Goal: Task Accomplishment & Management: Manage account settings

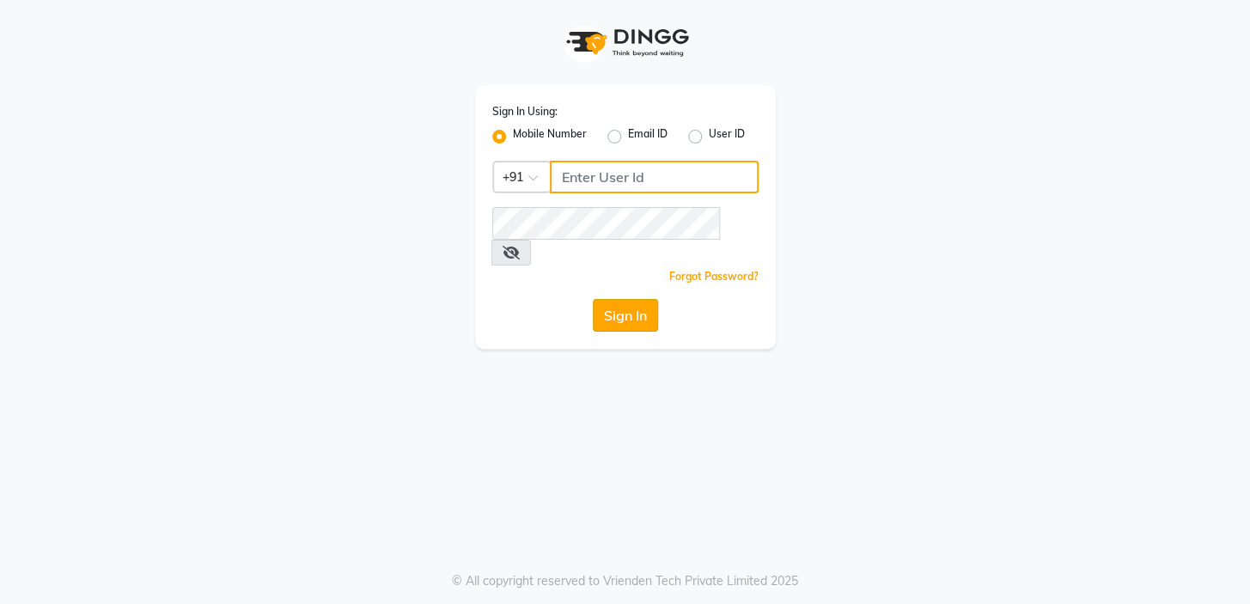
type input "9506660055"
click at [613, 299] on button "Sign In" at bounding box center [625, 315] width 65 height 33
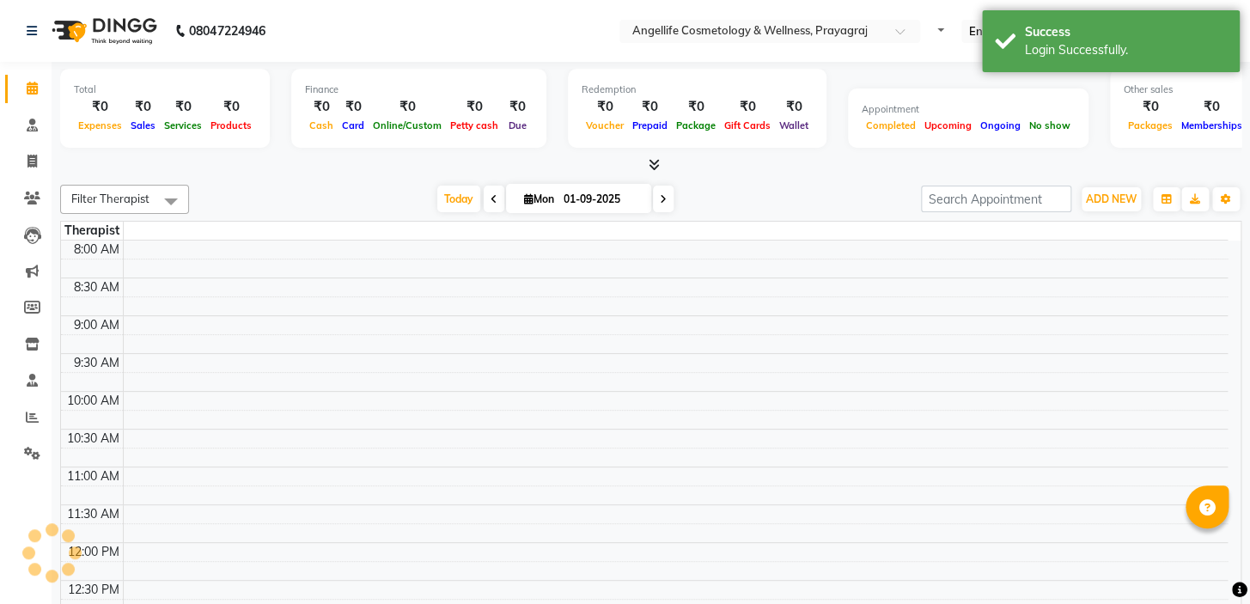
select select "en"
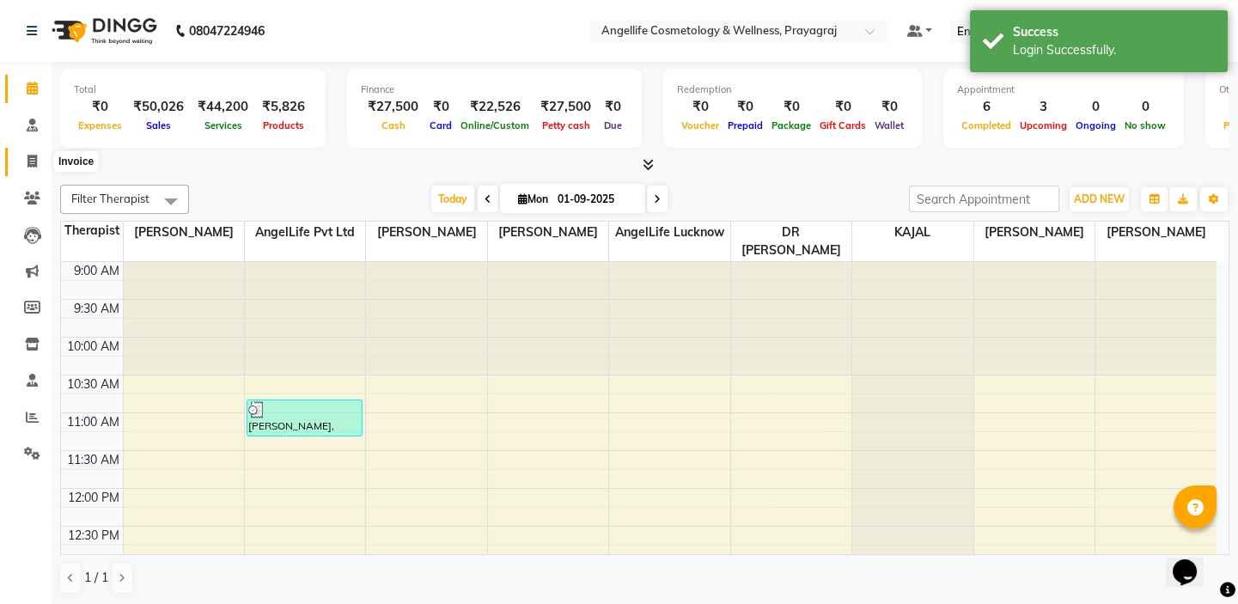
click at [34, 162] on icon at bounding box center [31, 161] width 9 height 13
select select "service"
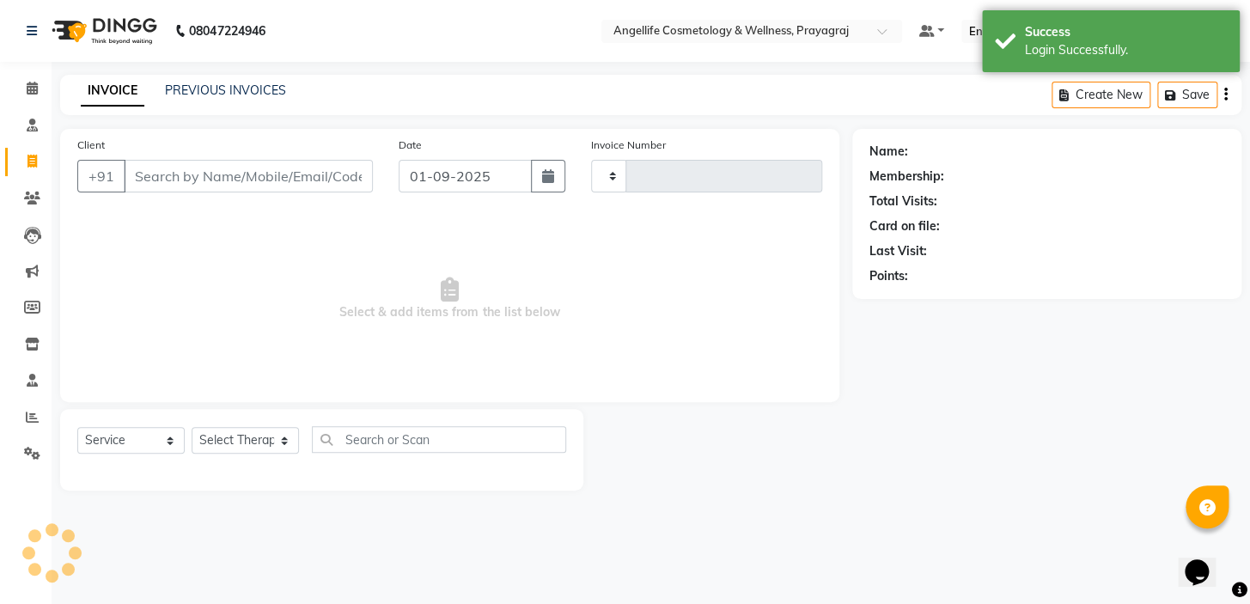
type input "1262"
select select "4531"
click at [229, 94] on link "PREVIOUS INVOICES" at bounding box center [225, 89] width 121 height 15
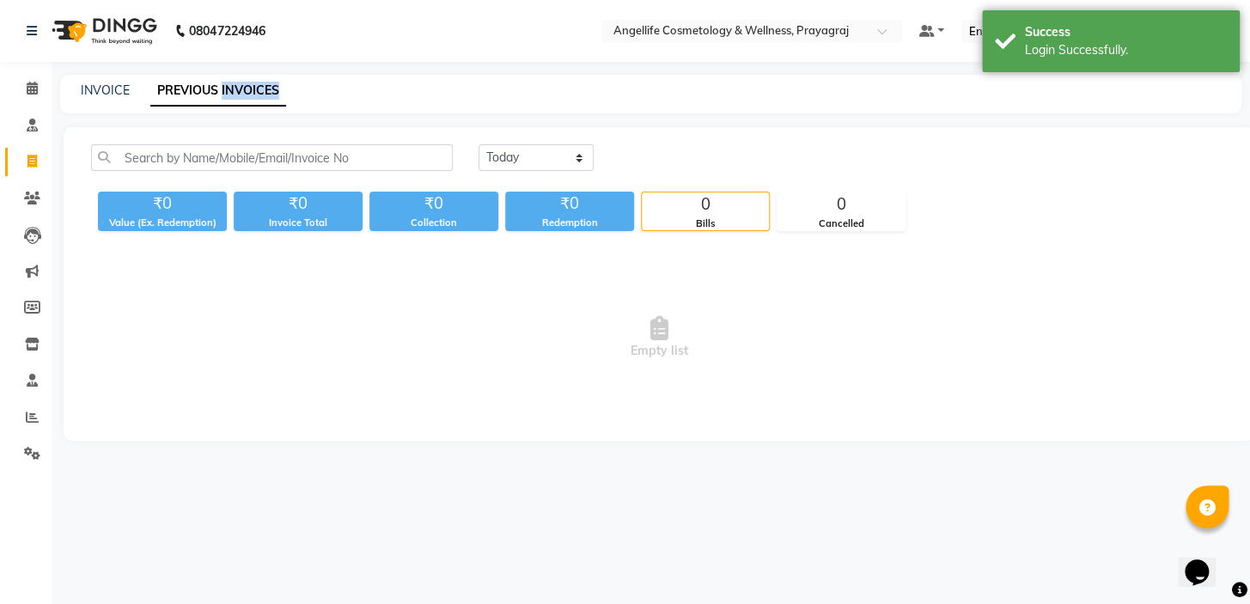
click at [229, 94] on link "PREVIOUS INVOICES" at bounding box center [218, 91] width 136 height 31
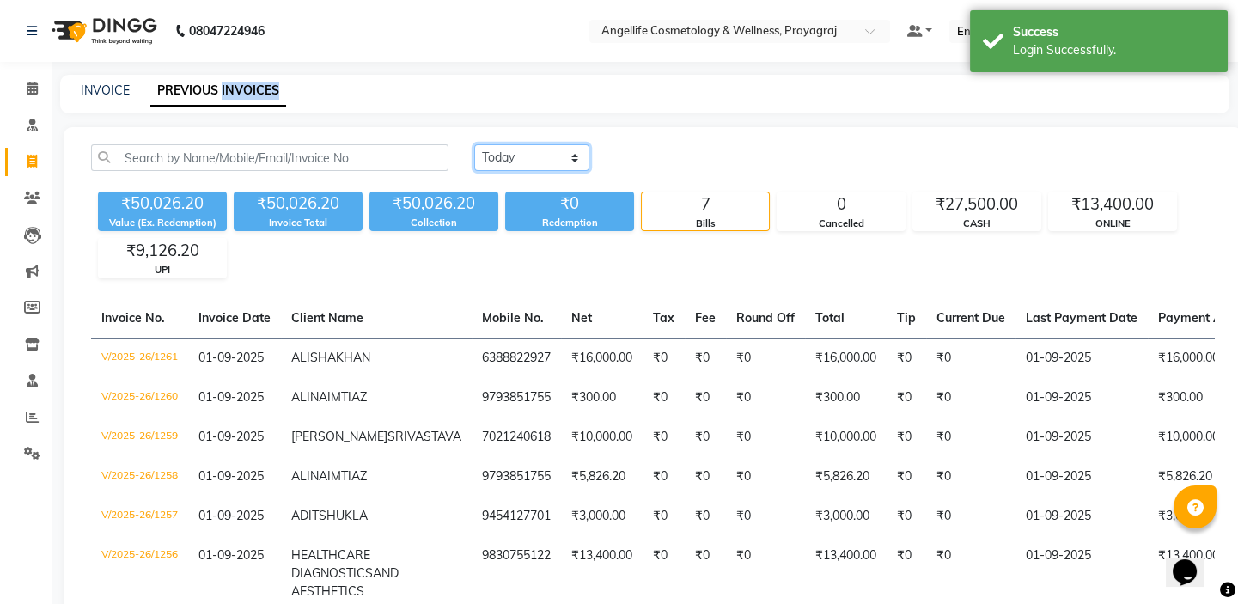
click at [533, 152] on select "[DATE] [DATE] Custom Range" at bounding box center [531, 157] width 115 height 27
select select "range"
click at [474, 144] on select "[DATE] [DATE] Custom Range" at bounding box center [531, 157] width 115 height 27
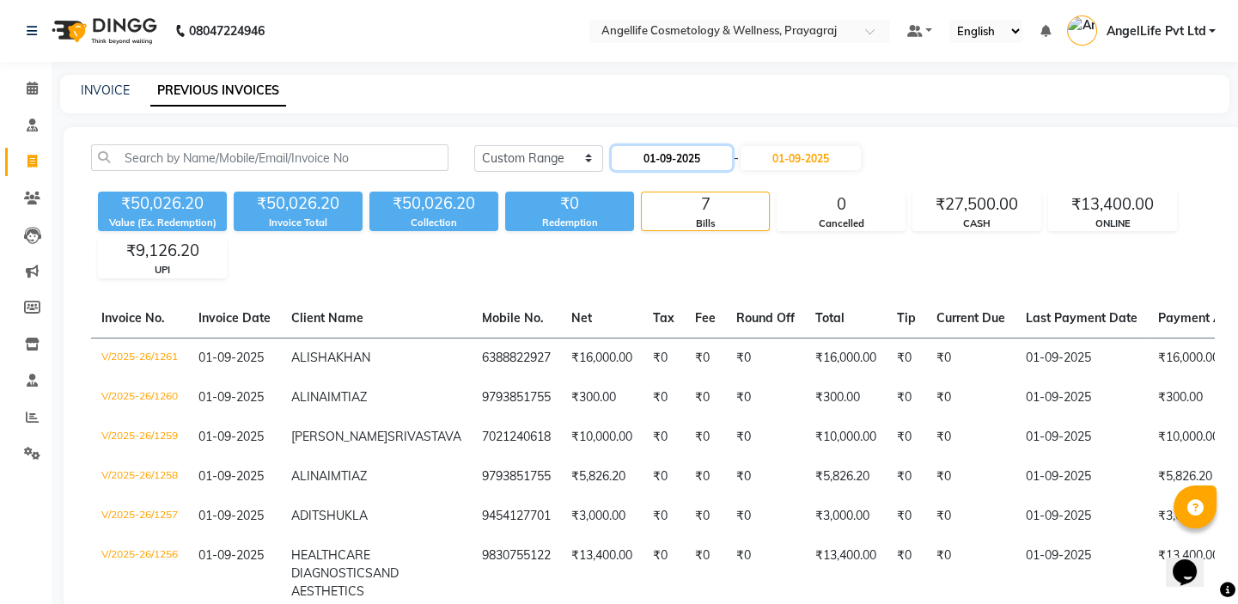
click at [703, 156] on input "01-09-2025" at bounding box center [672, 158] width 120 height 24
select select "9"
select select "2025"
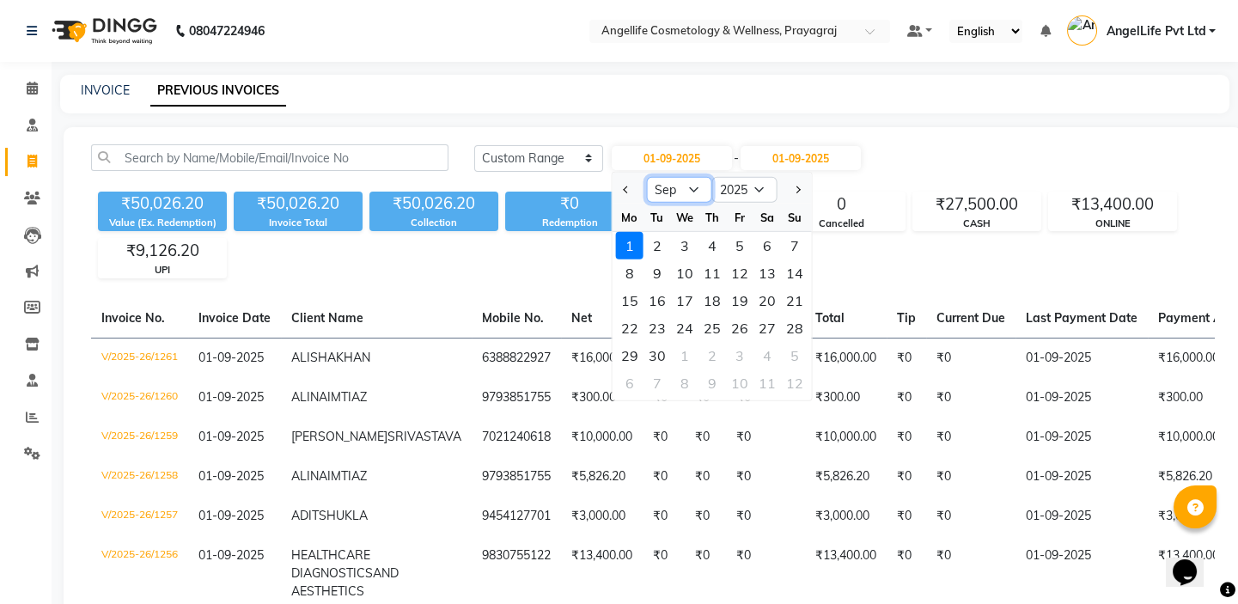
click at [687, 183] on select "Jan Feb Mar Apr May Jun [DATE] Aug Sep Oct Nov Dec" at bounding box center [679, 190] width 65 height 26
click at [647, 177] on select "Jan Feb Mar Apr May Jun [DATE] Aug Sep Oct Nov Dec" at bounding box center [679, 190] width 65 height 26
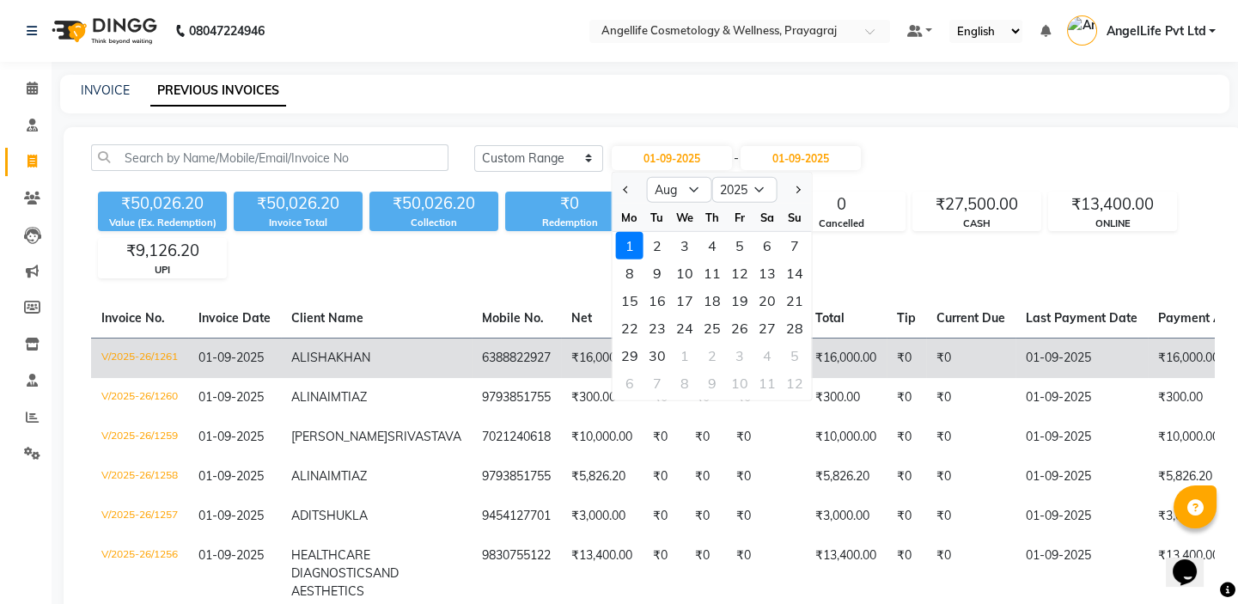
drag, startPoint x: 687, startPoint y: 200, endPoint x: 673, endPoint y: 357, distance: 157.1
click at [673, 357] on div "1" at bounding box center [684, 355] width 27 height 27
type input "27-08-2025"
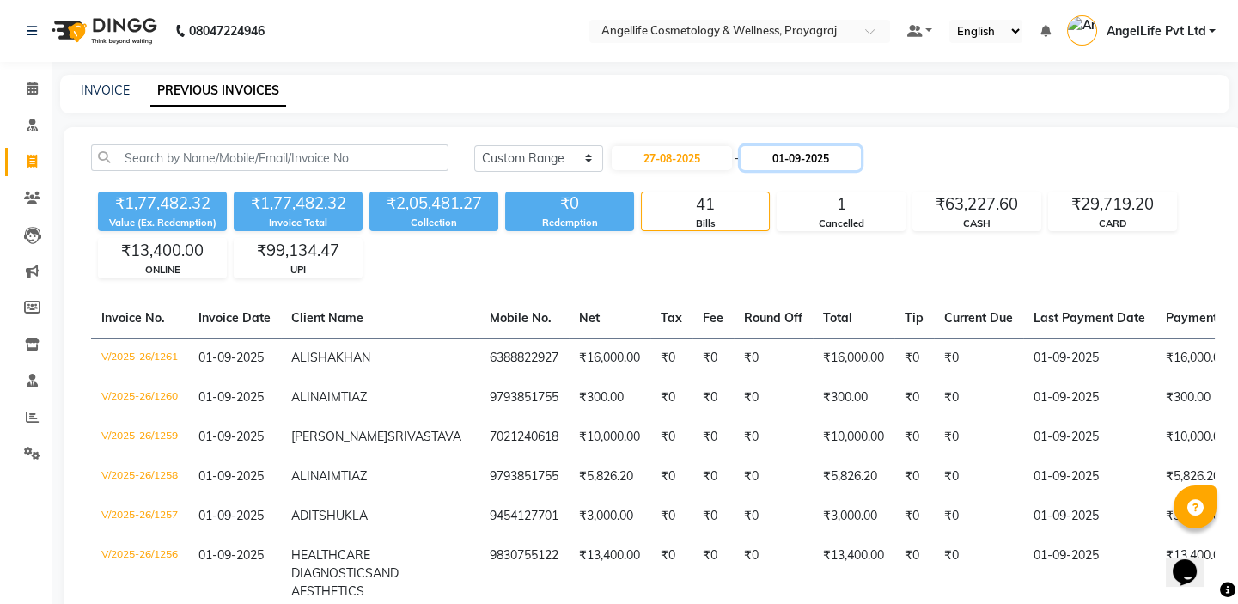
click at [812, 156] on input "01-09-2025" at bounding box center [801, 158] width 120 height 24
select select "9"
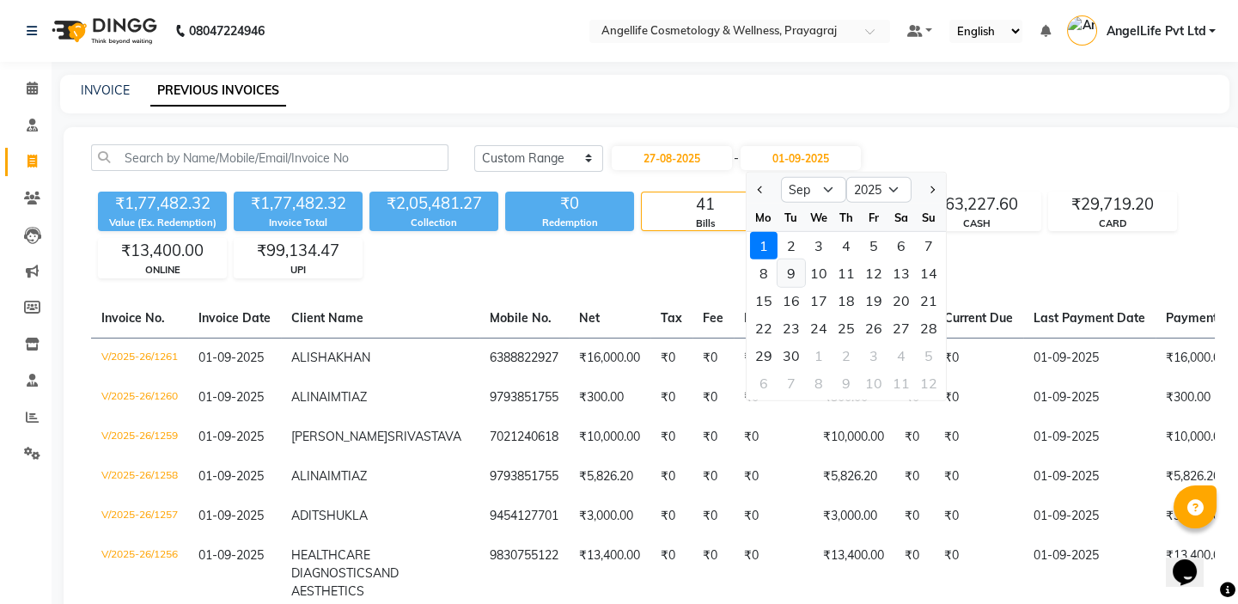
click at [790, 277] on div "9" at bounding box center [791, 272] width 27 height 27
type input "[DATE]"
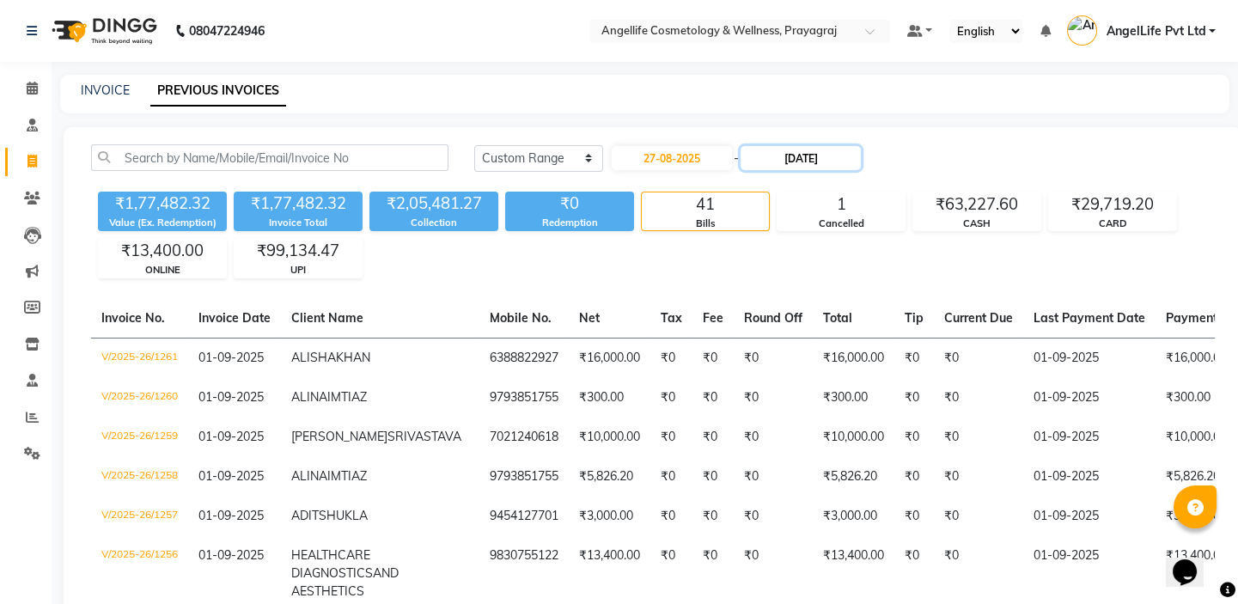
click at [807, 157] on input "[DATE]" at bounding box center [801, 158] width 120 height 24
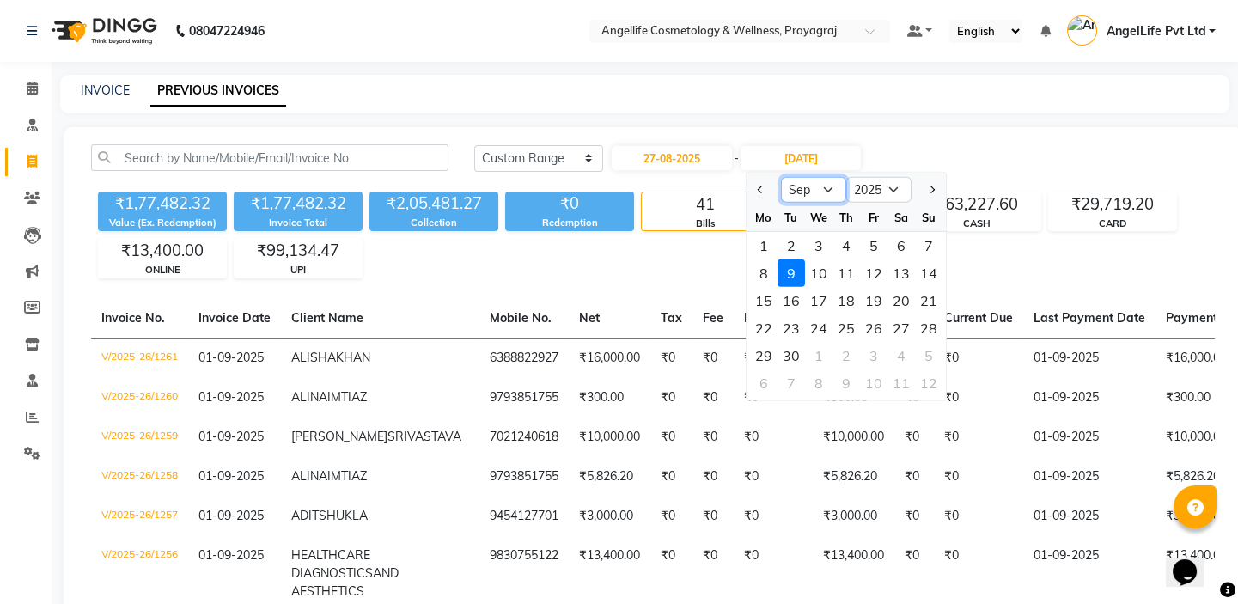
click at [819, 184] on select "Aug Sep Oct Nov Dec" at bounding box center [813, 190] width 65 height 26
select select "8"
click at [781, 177] on select "Aug Sep Oct Nov Dec" at bounding box center [813, 190] width 65 height 26
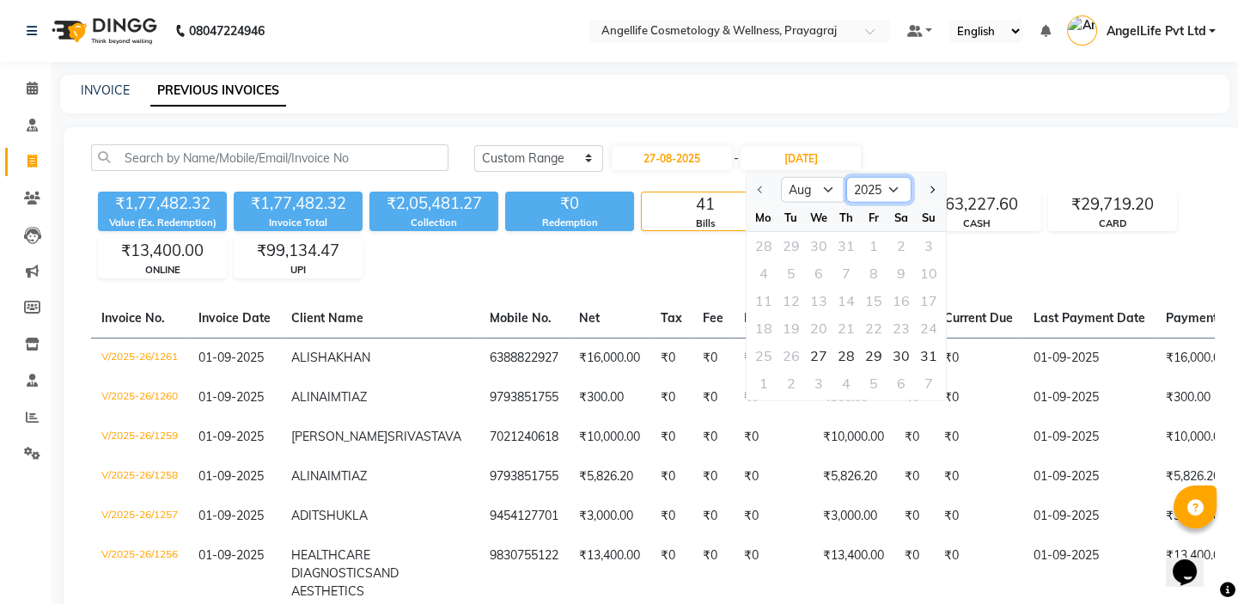
click at [860, 188] on select "2025 2026 2027 2028 2029 2030 2031 2032 2033 2034 2035" at bounding box center [878, 190] width 65 height 26
click at [773, 238] on div "28 29 30 31 1 2 3" at bounding box center [846, 245] width 199 height 27
click at [691, 162] on input "27-08-2025" at bounding box center [672, 158] width 120 height 24
select select "8"
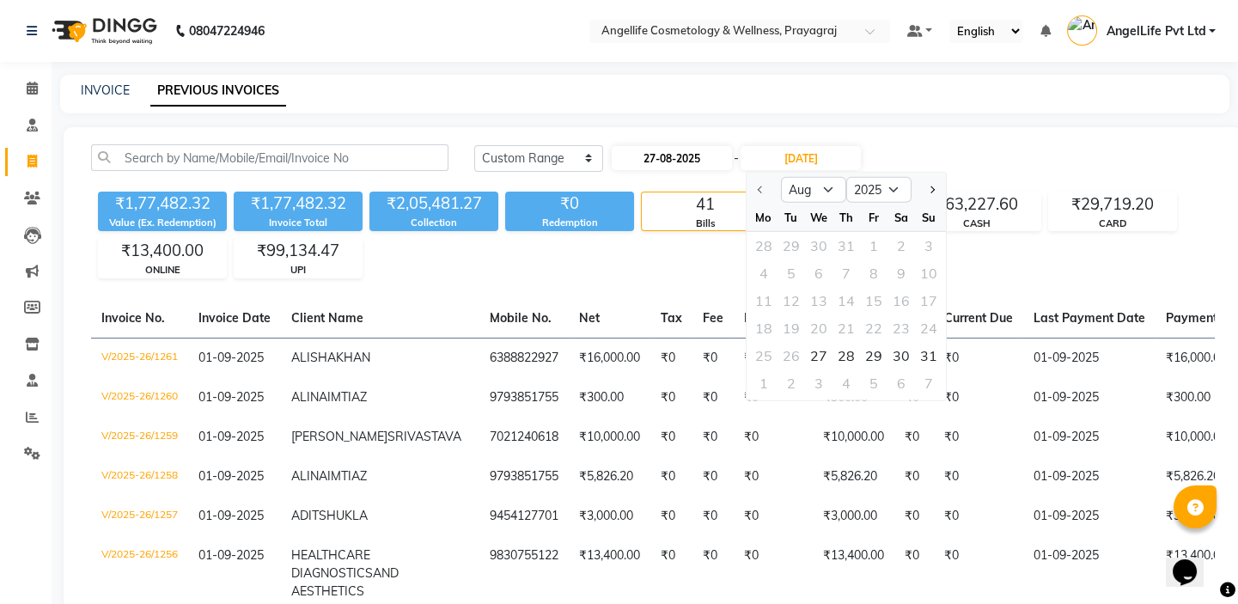
select select "2025"
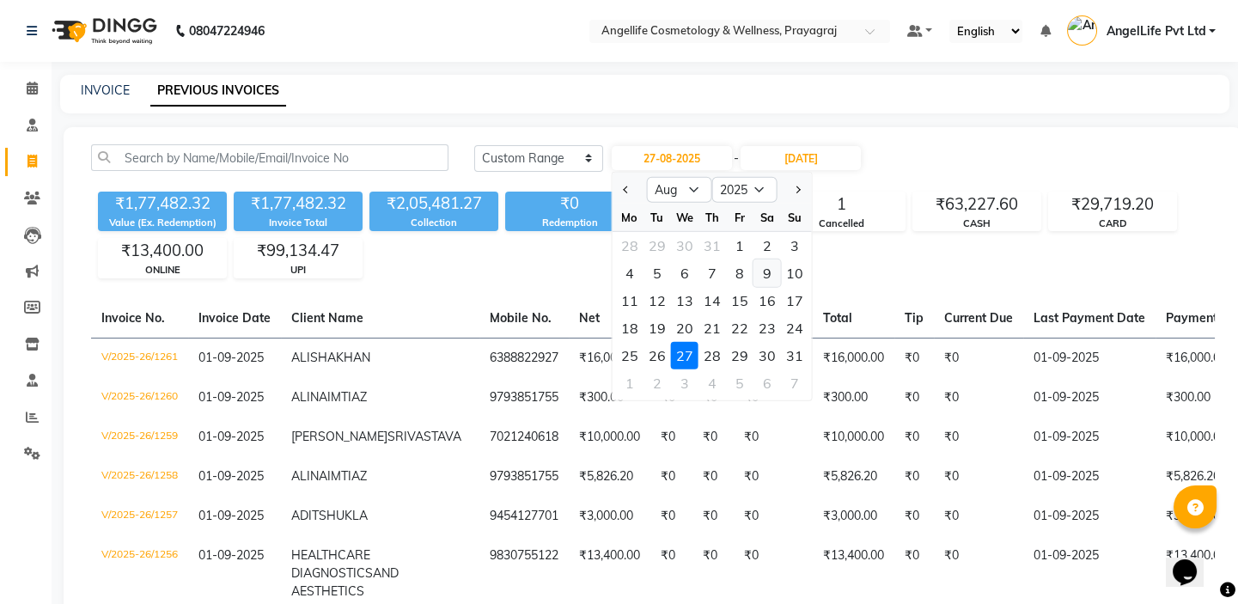
click at [764, 278] on div "9" at bounding box center [767, 272] width 27 height 27
type input "09-08-2025"
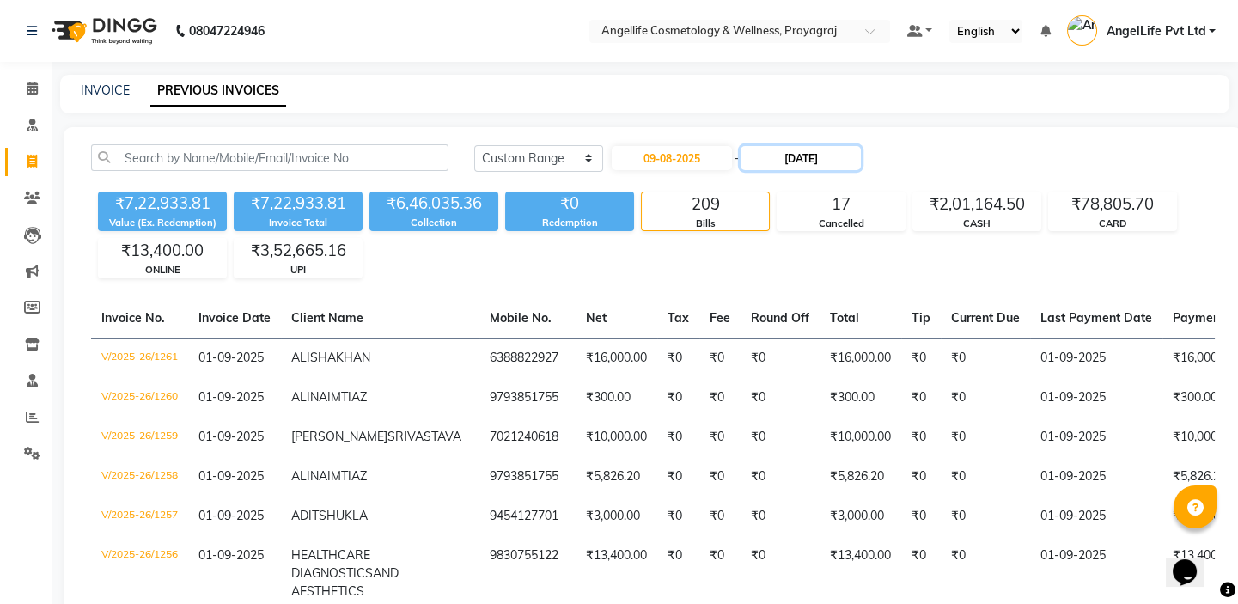
click at [810, 148] on input "[DATE]" at bounding box center [801, 158] width 120 height 24
select select "9"
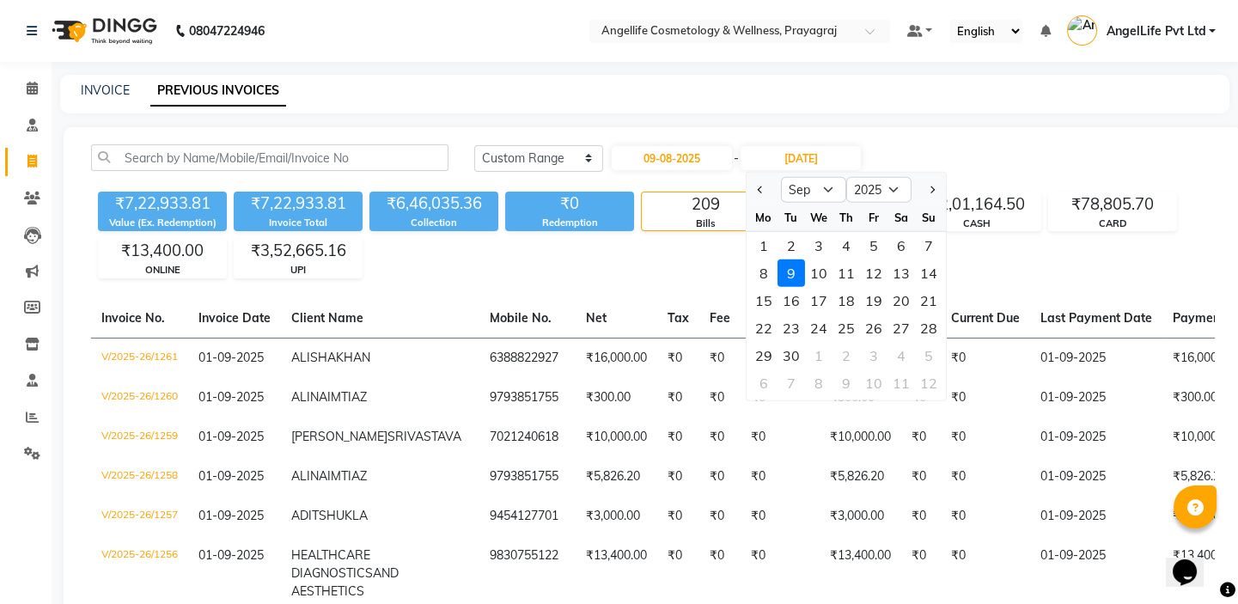
click at [793, 273] on div "9" at bounding box center [791, 272] width 27 height 27
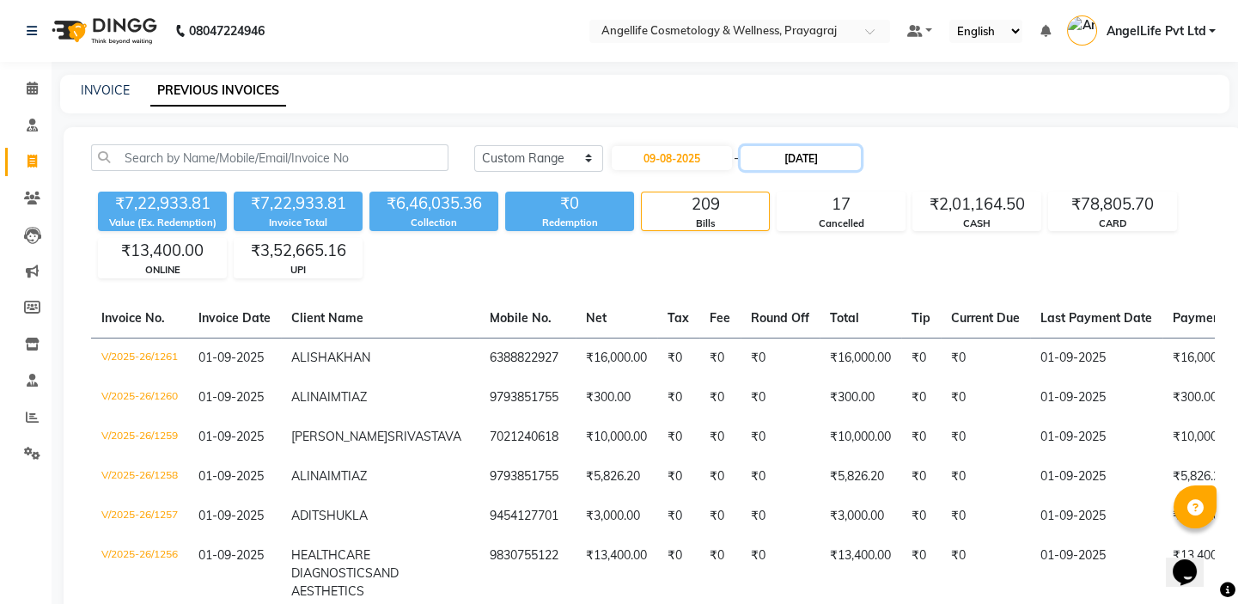
click at [803, 163] on input "[DATE]" at bounding box center [801, 158] width 120 height 24
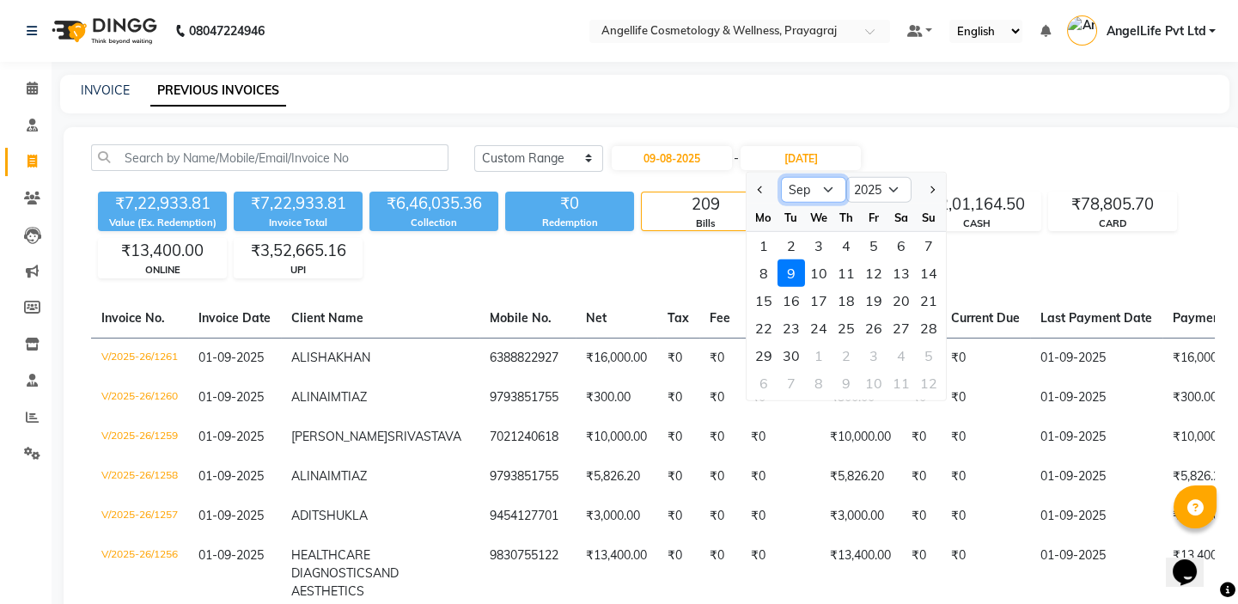
click at [812, 188] on select "Aug Sep Oct Nov Dec" at bounding box center [813, 190] width 65 height 26
click at [803, 181] on select "Aug Sep Oct Nov Dec" at bounding box center [813, 190] width 65 height 26
select select "8"
click at [781, 177] on select "Aug Sep Oct Nov Dec" at bounding box center [813, 190] width 65 height 26
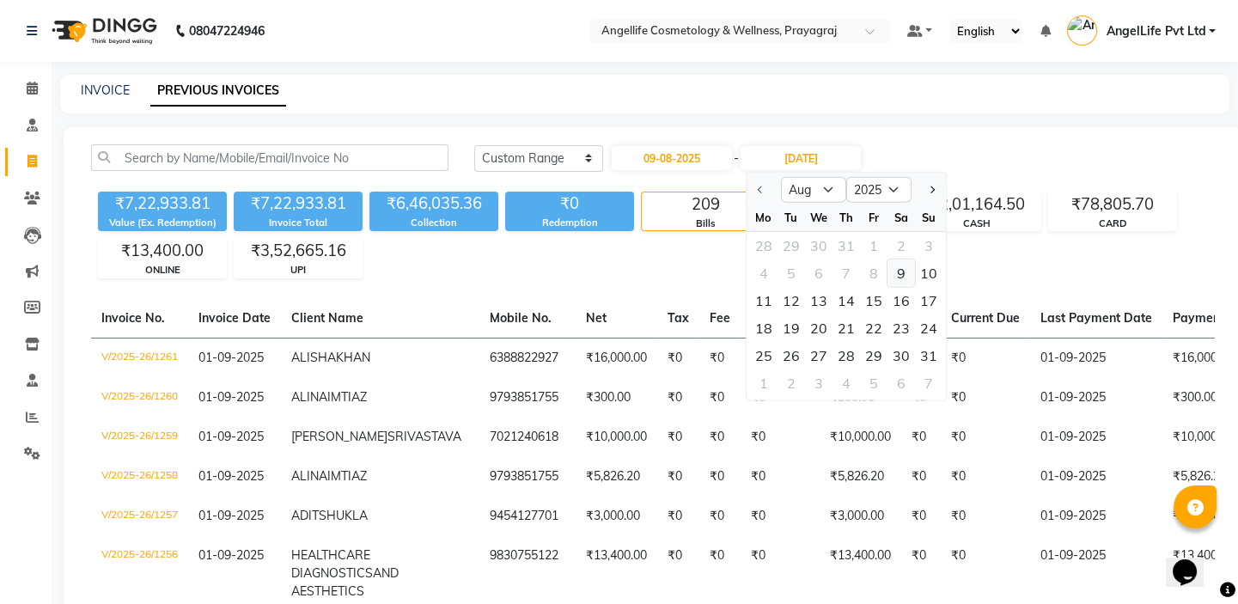
click at [906, 275] on div "9" at bounding box center [901, 272] width 27 height 27
type input "09-08-2025"
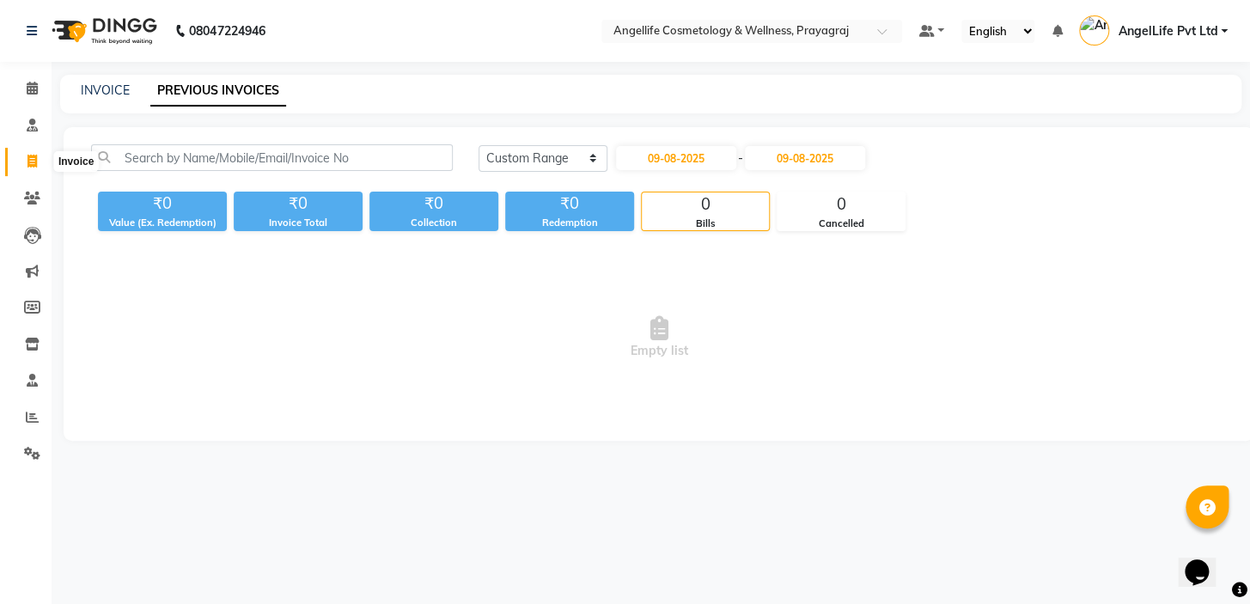
click at [29, 162] on icon at bounding box center [31, 161] width 9 height 13
select select "service"
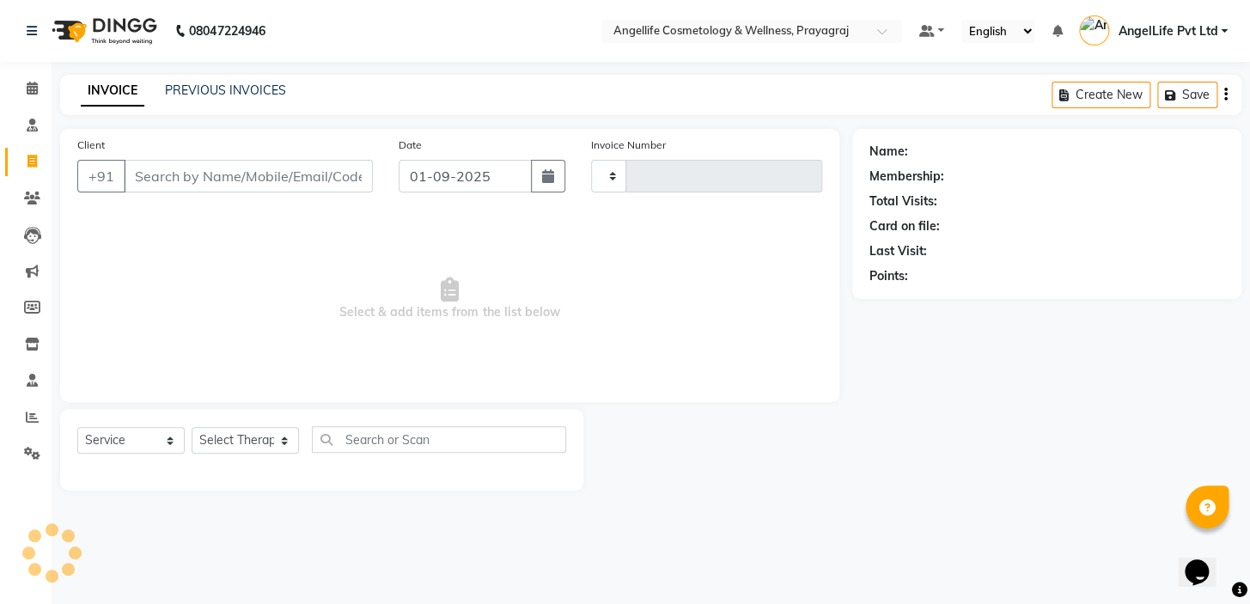
type input "1262"
select select "4531"
click at [225, 95] on link "PREVIOUS INVOICES" at bounding box center [225, 89] width 121 height 15
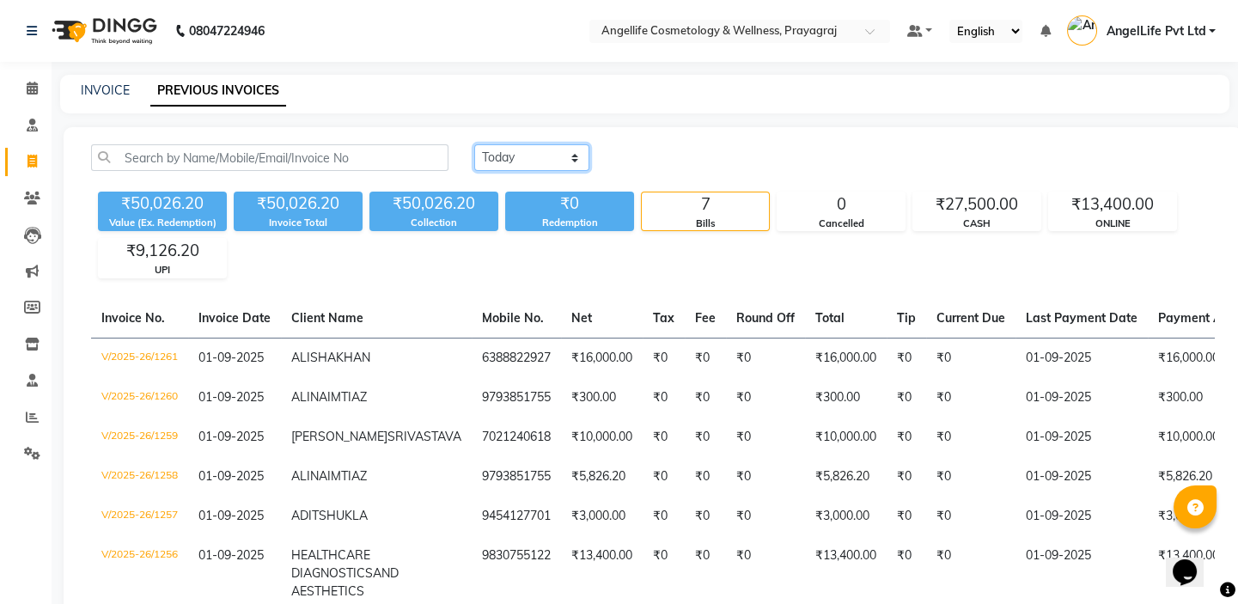
click at [549, 162] on select "[DATE] [DATE] Custom Range" at bounding box center [531, 157] width 115 height 27
select select "range"
click at [474, 144] on select "[DATE] [DATE] Custom Range" at bounding box center [531, 157] width 115 height 27
click at [548, 229] on div "Redemption" at bounding box center [569, 223] width 129 height 15
click at [650, 163] on input "01-09-2025" at bounding box center [672, 158] width 120 height 24
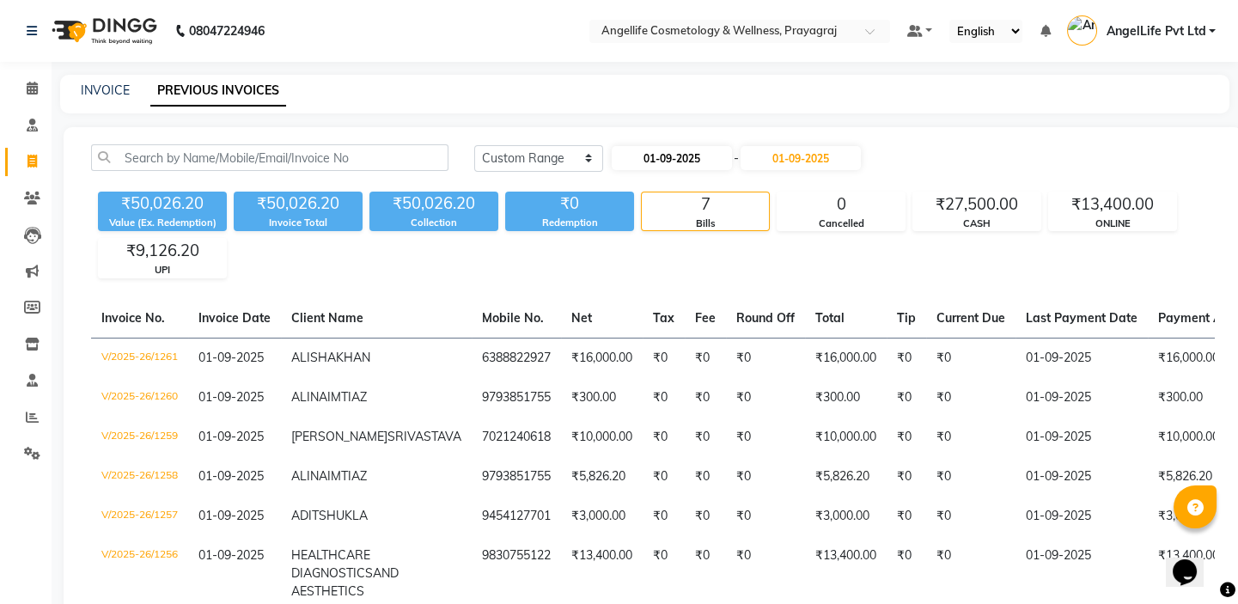
select select "9"
select select "2025"
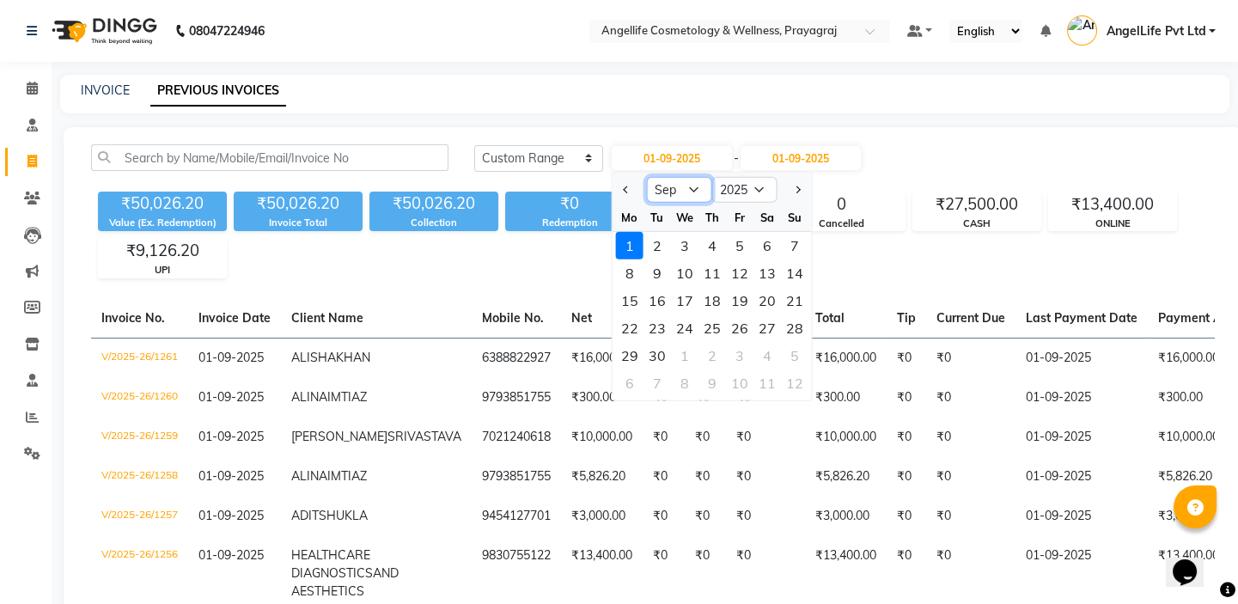
click at [671, 189] on select "Jan Feb Mar Apr May Jun [DATE] Aug Sep Oct Nov Dec" at bounding box center [679, 190] width 65 height 26
select select "8"
click at [647, 177] on select "Jan Feb Mar Apr May Jun [DATE] Aug Sep Oct Nov Dec" at bounding box center [679, 190] width 65 height 26
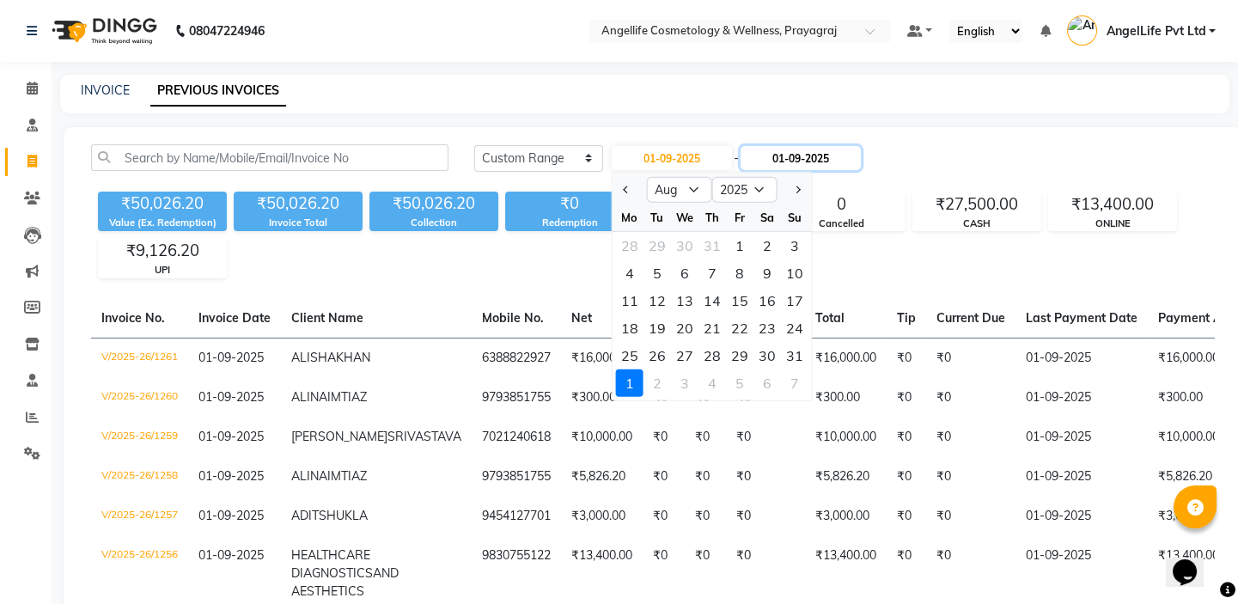
click at [819, 156] on input "01-09-2025" at bounding box center [801, 158] width 120 height 24
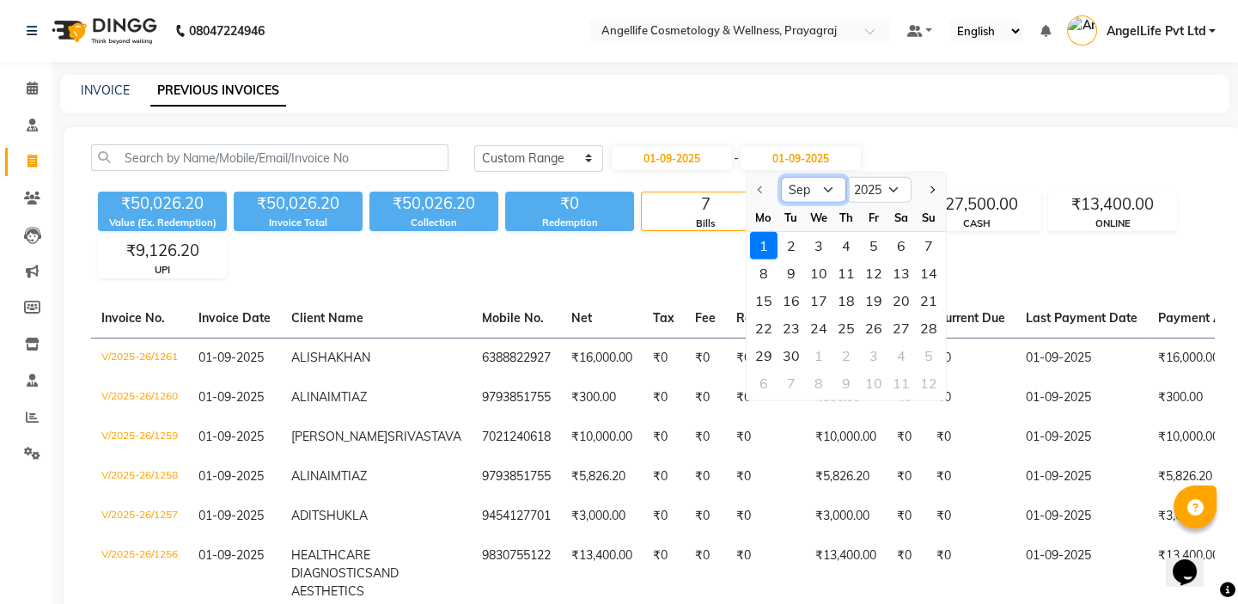
click at [803, 186] on select "Sep Oct Nov Dec" at bounding box center [813, 190] width 65 height 26
click at [805, 191] on select "Sep Oct Nov Dec" at bounding box center [813, 190] width 65 height 26
click at [669, 163] on input "01-09-2025" at bounding box center [672, 158] width 120 height 24
select select "9"
select select "2025"
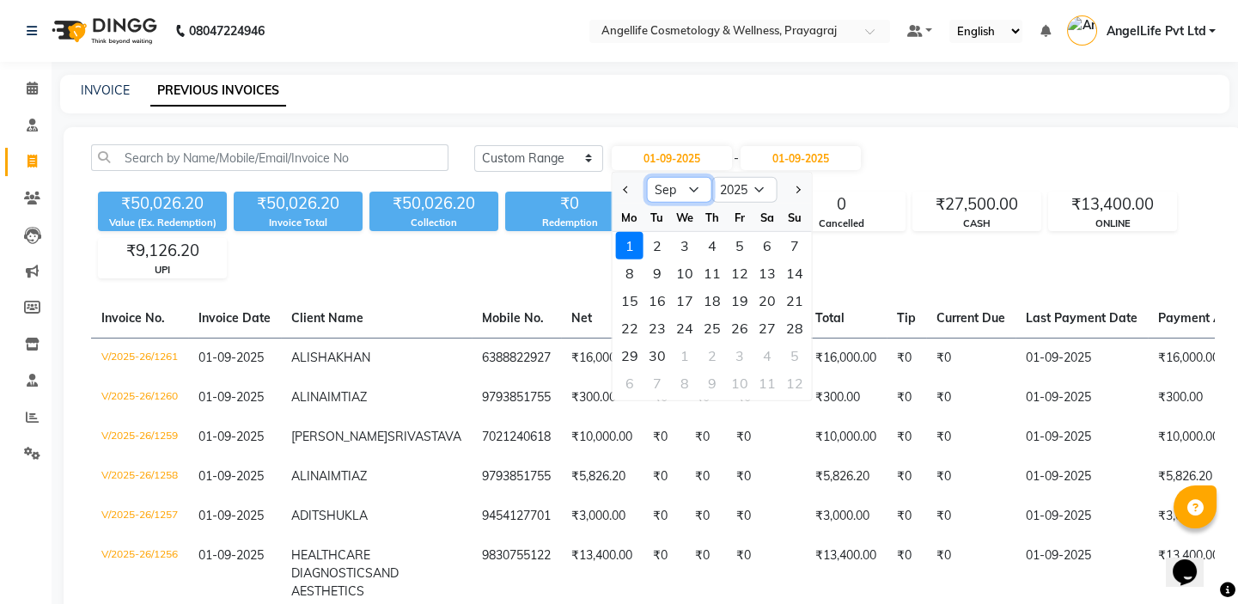
click at [680, 191] on select "Jan Feb Mar Apr May Jun [DATE] Aug Sep Oct Nov Dec" at bounding box center [679, 190] width 65 height 26
click at [681, 191] on select "Jan Feb Mar Apr May Jun [DATE] Aug Sep Oct Nov Dec" at bounding box center [679, 190] width 65 height 26
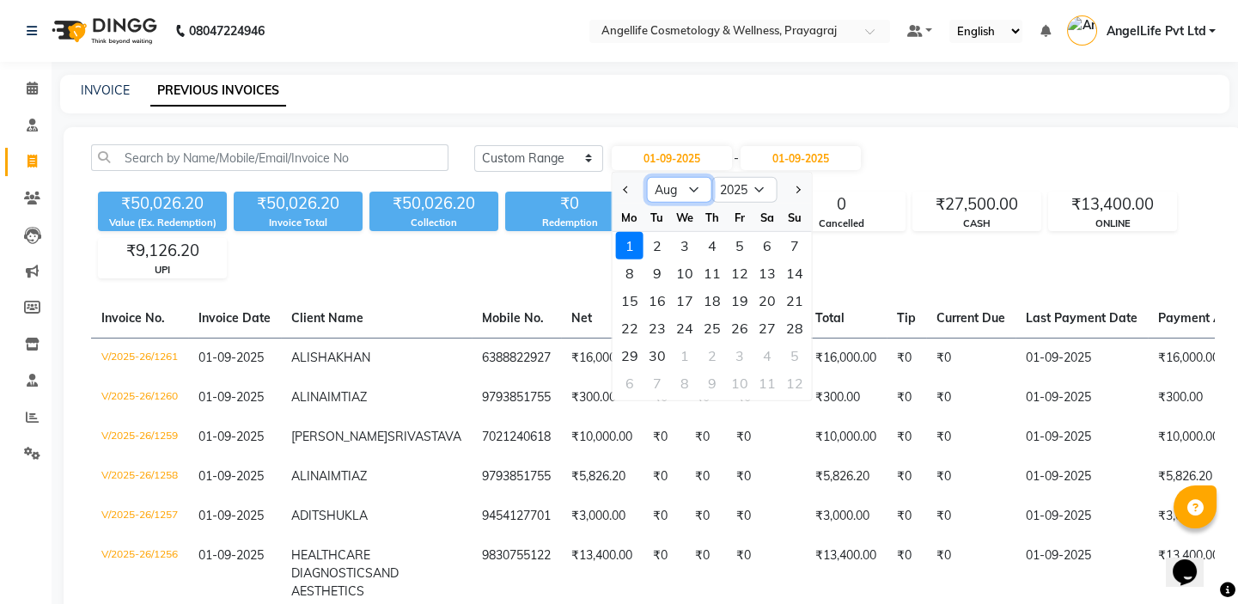
click at [647, 177] on select "Jan Feb Mar Apr May Jun [DATE] Aug Sep Oct Nov Dec" at bounding box center [679, 190] width 65 height 26
drag, startPoint x: 681, startPoint y: 199, endPoint x: 703, endPoint y: 357, distance: 159.6
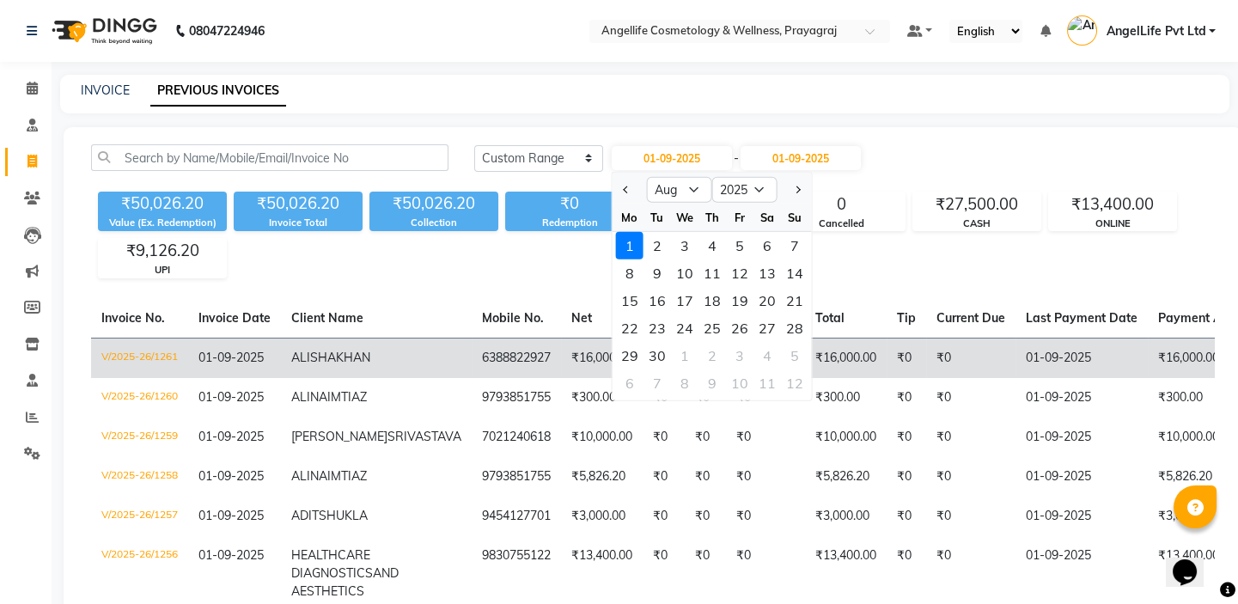
click at [703, 357] on div "2" at bounding box center [712, 355] width 27 height 27
type input "[DATE]"
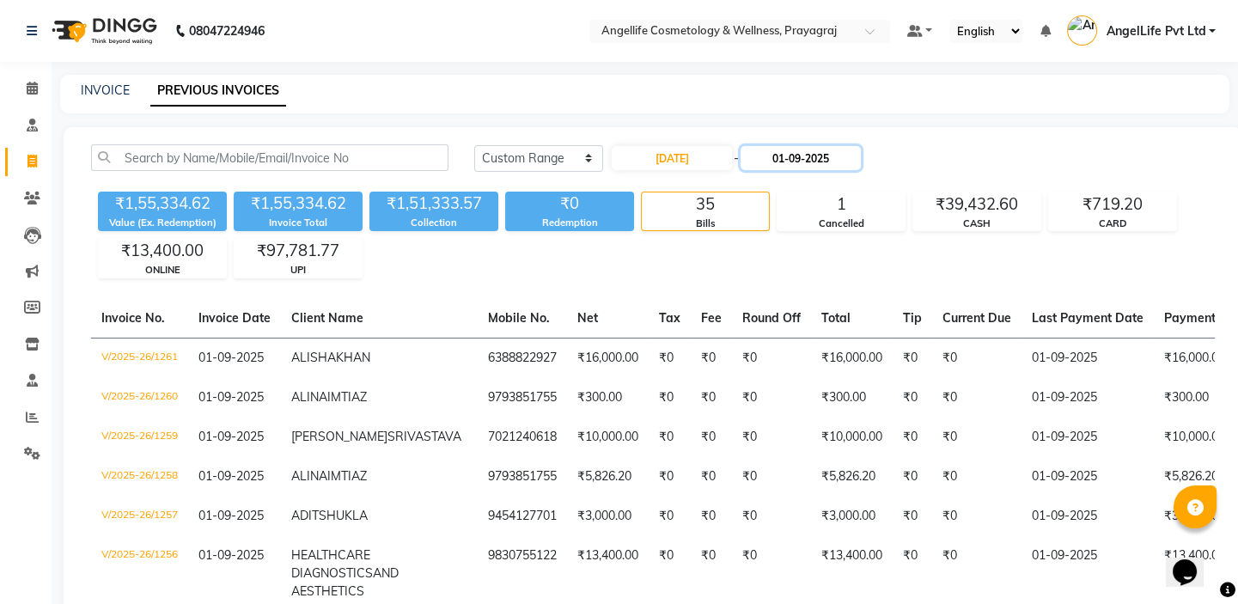
click at [773, 162] on input "01-09-2025" at bounding box center [801, 158] width 120 height 24
select select "9"
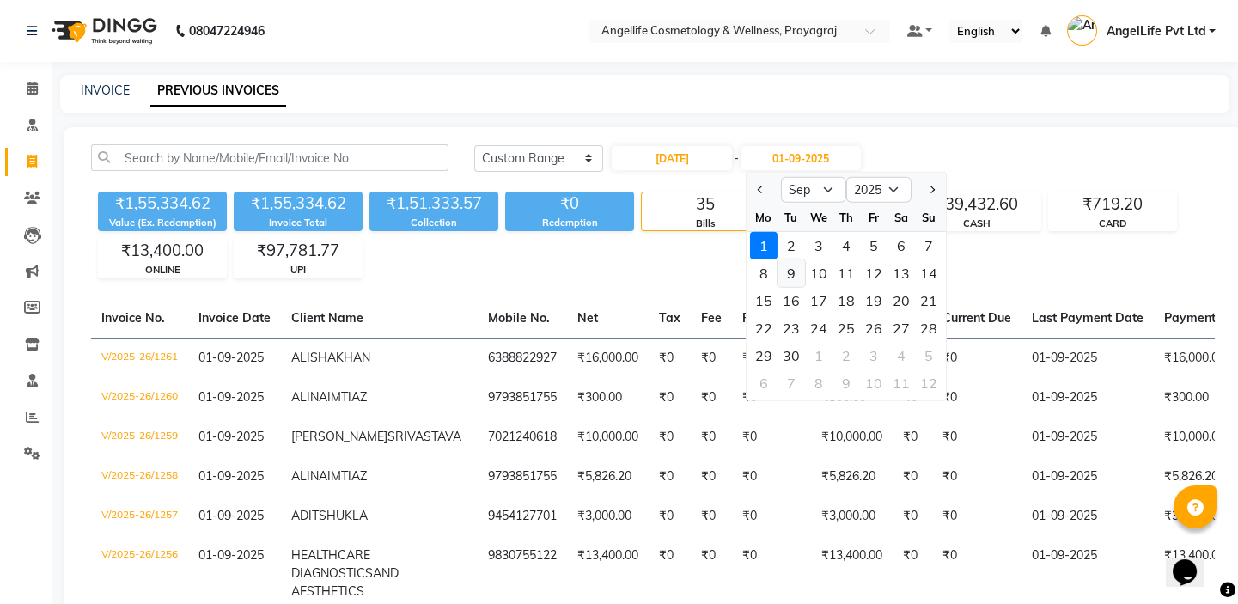
click at [785, 270] on div "9" at bounding box center [791, 272] width 27 height 27
type input "[DATE]"
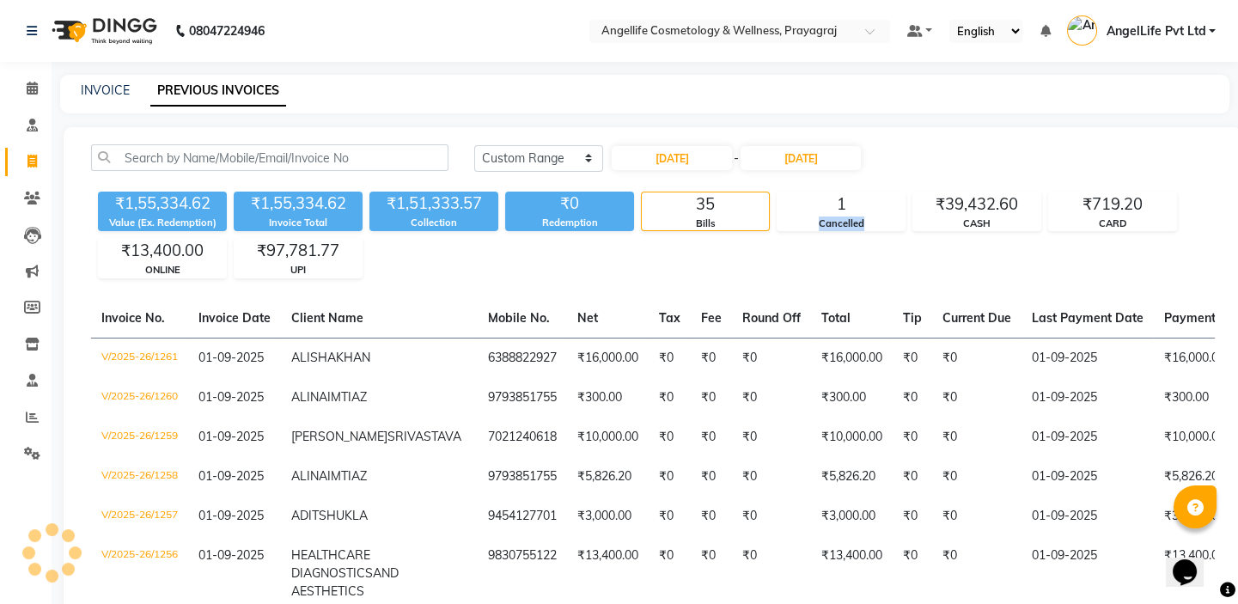
click at [785, 270] on div "₹1,55,334.62 Value (Ex. Redemption) ₹1,55,334.62 Invoice Total ₹1,51,333.57 Col…" at bounding box center [653, 232] width 1124 height 94
click at [809, 161] on input "[DATE]" at bounding box center [801, 158] width 120 height 24
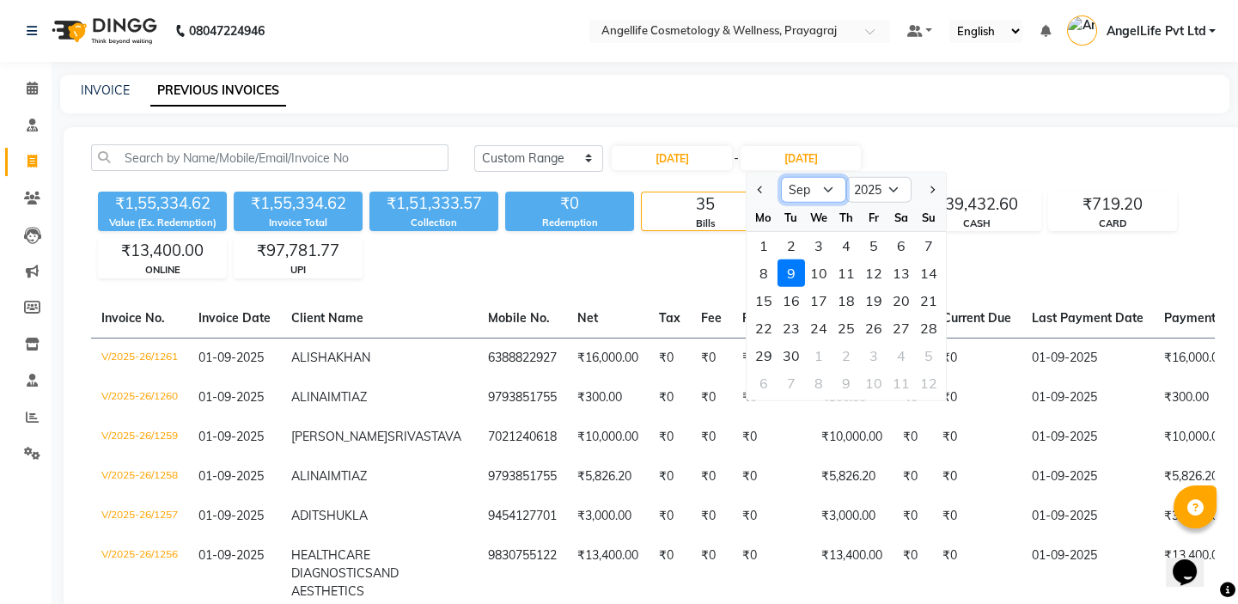
click at [795, 190] on select "Aug Sep Oct Nov Dec" at bounding box center [813, 190] width 65 height 26
select select "8"
click at [781, 177] on select "Aug Sep Oct Nov Dec" at bounding box center [813, 190] width 65 height 26
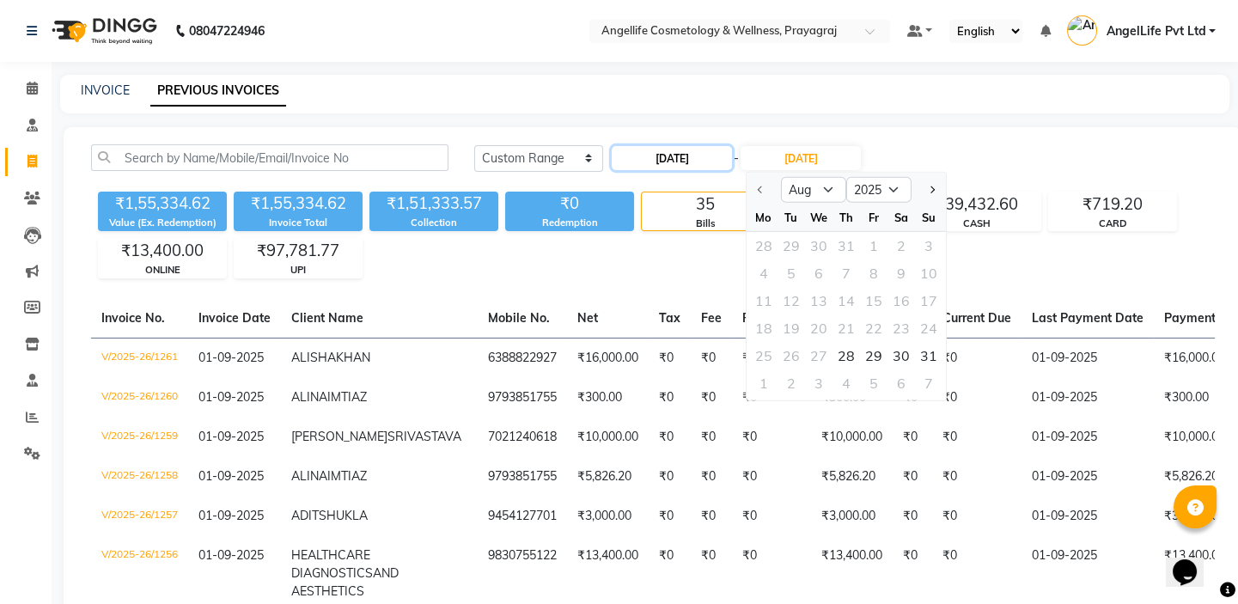
click at [673, 160] on input "[DATE]" at bounding box center [672, 158] width 120 height 24
select select "8"
select select "2025"
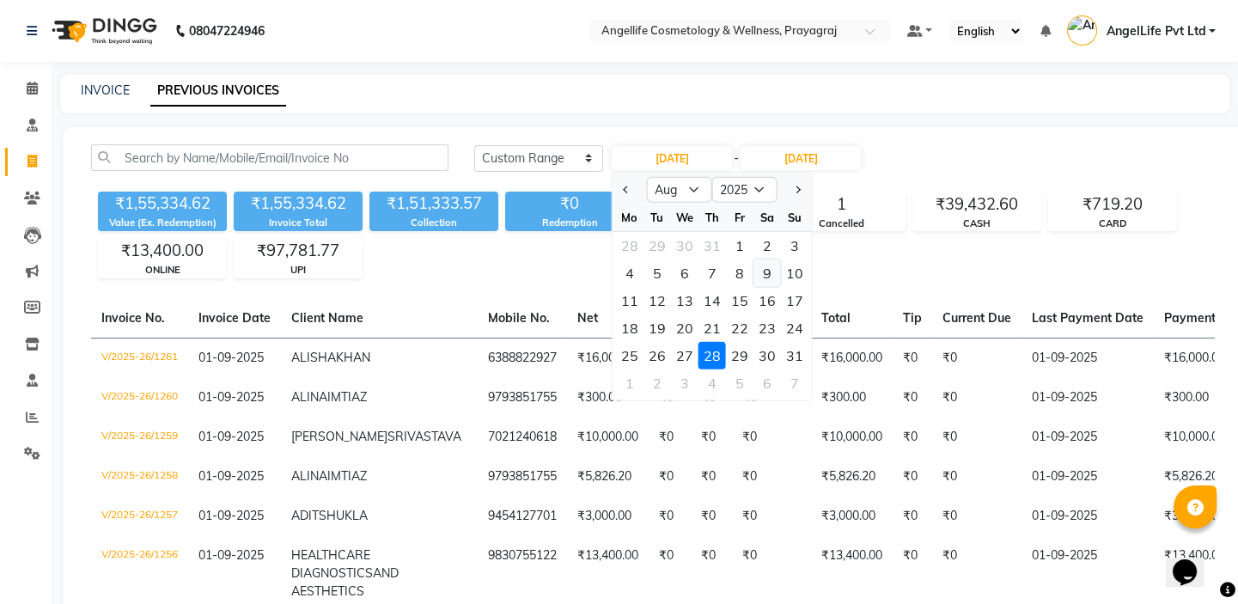
click at [768, 273] on div "9" at bounding box center [767, 272] width 27 height 27
type input "09-08-2025"
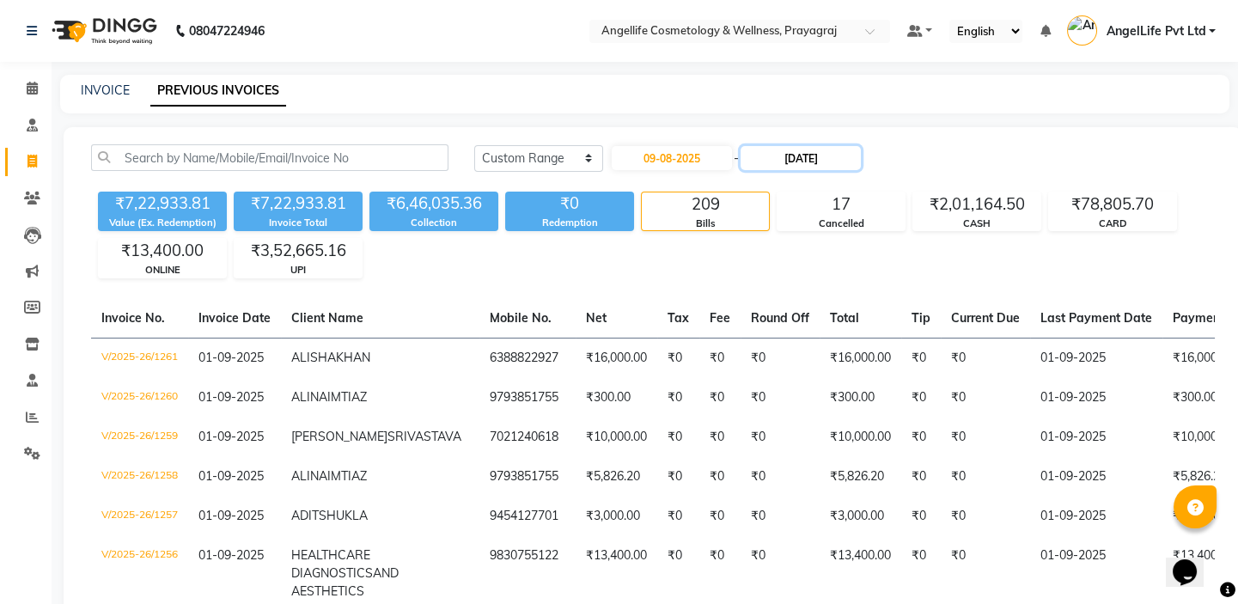
click at [790, 161] on input "[DATE]" at bounding box center [801, 158] width 120 height 24
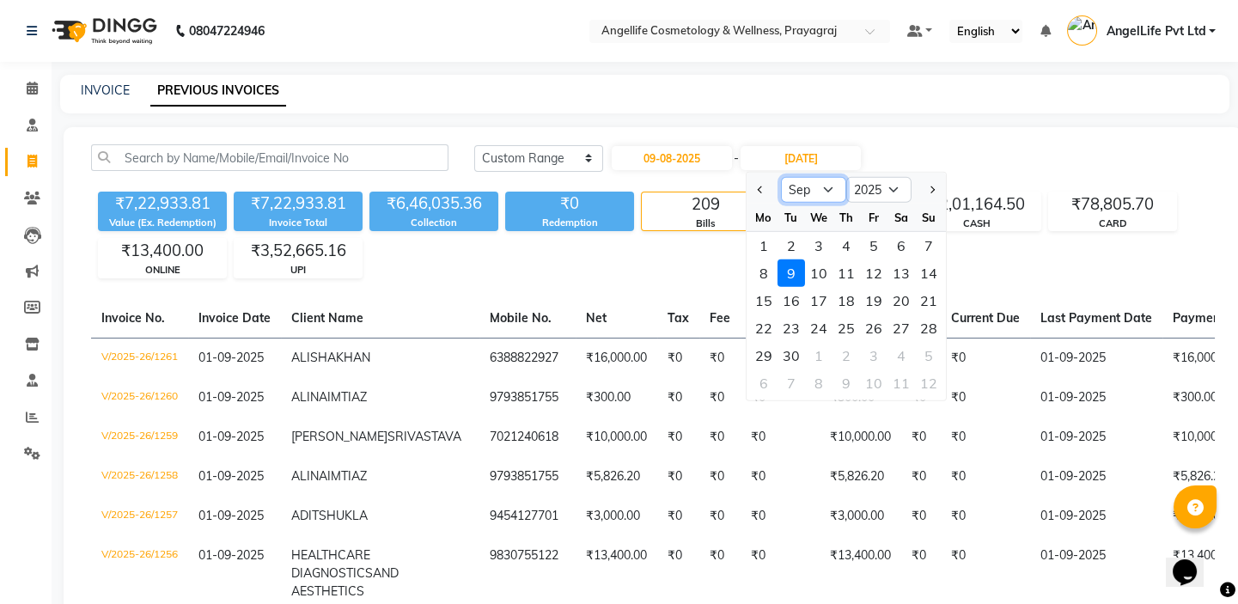
click at [809, 180] on select "Aug Sep Oct Nov Dec" at bounding box center [813, 190] width 65 height 26
select select "8"
click at [781, 177] on select "Aug Sep Oct Nov Dec" at bounding box center [813, 190] width 65 height 26
click at [902, 269] on div "9" at bounding box center [901, 272] width 27 height 27
type input "09-08-2025"
